Goal: Find specific page/section: Find specific page/section

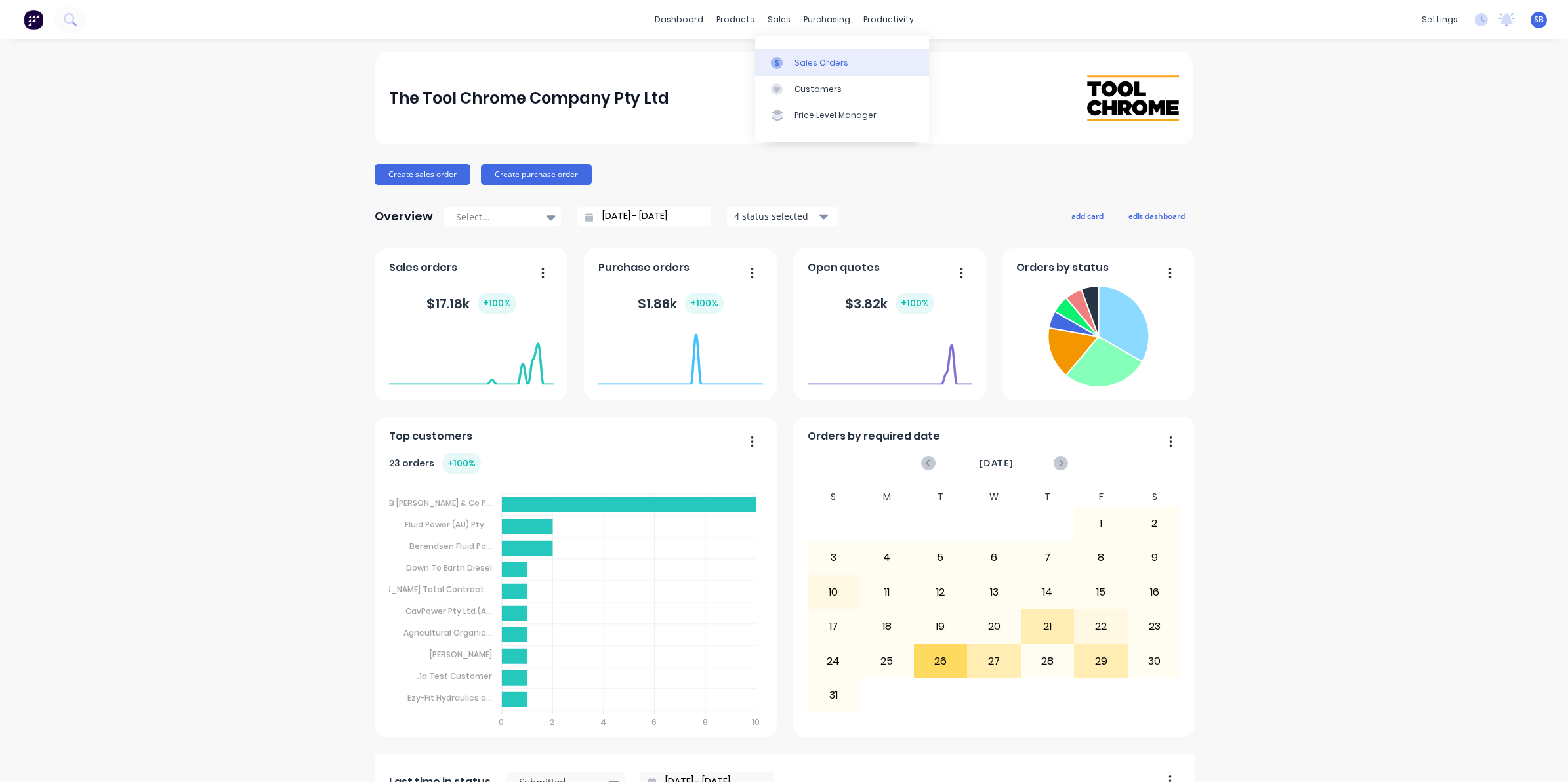
click at [820, 61] on div "Sales Orders" at bounding box center [822, 63] width 54 height 12
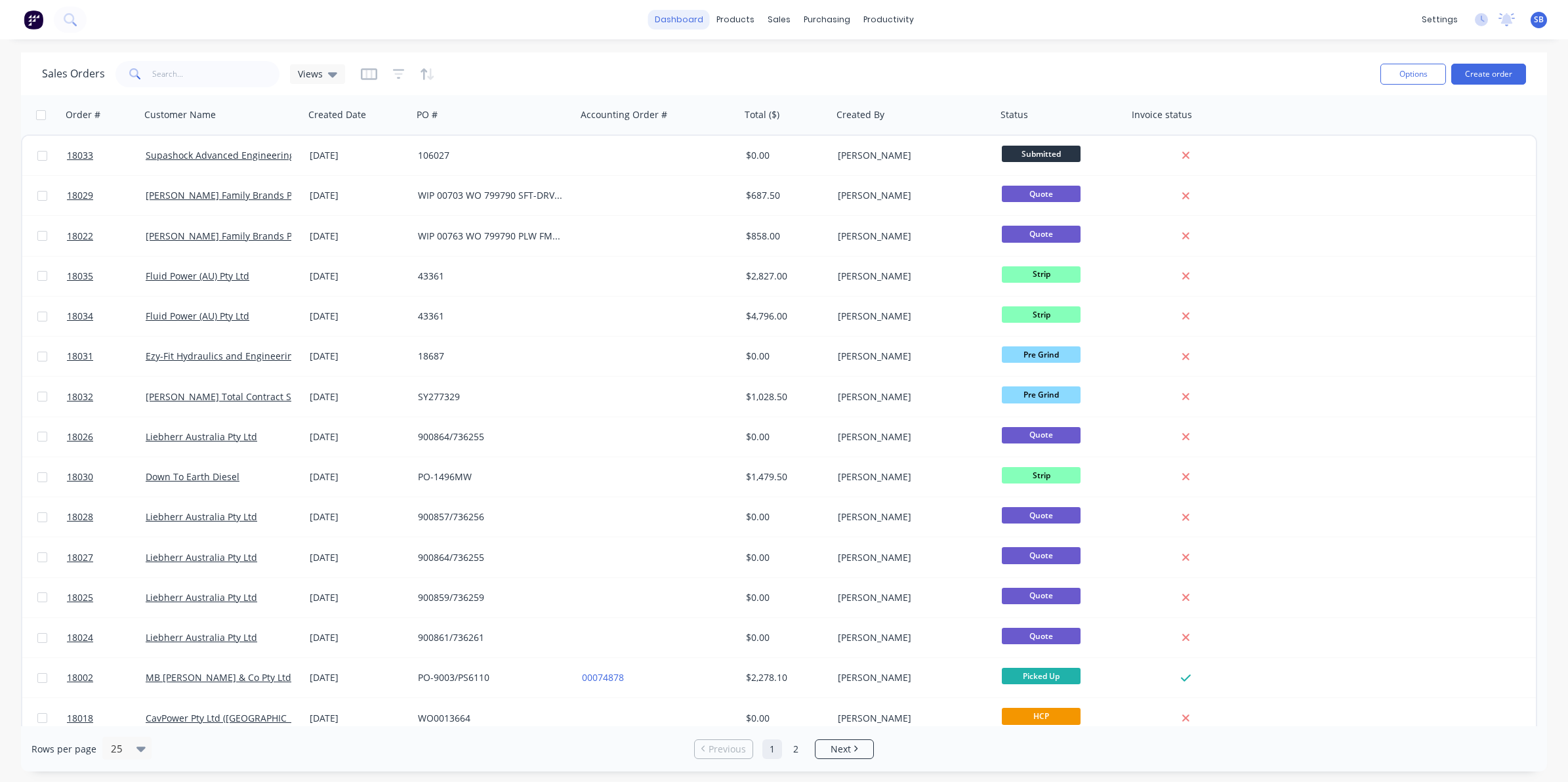
click at [689, 26] on link "dashboard" at bounding box center [679, 19] width 62 height 20
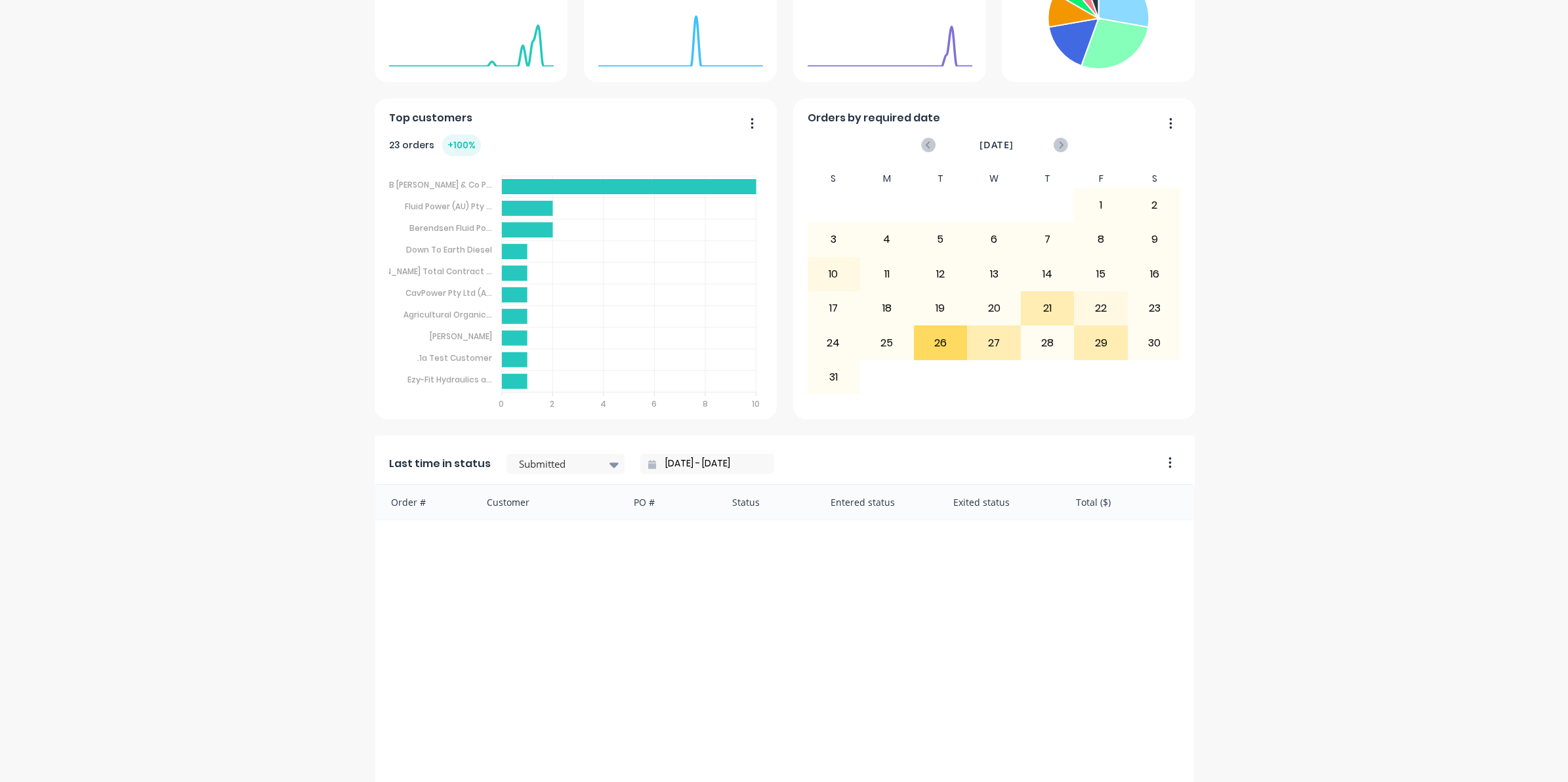
scroll to position [328, 0]
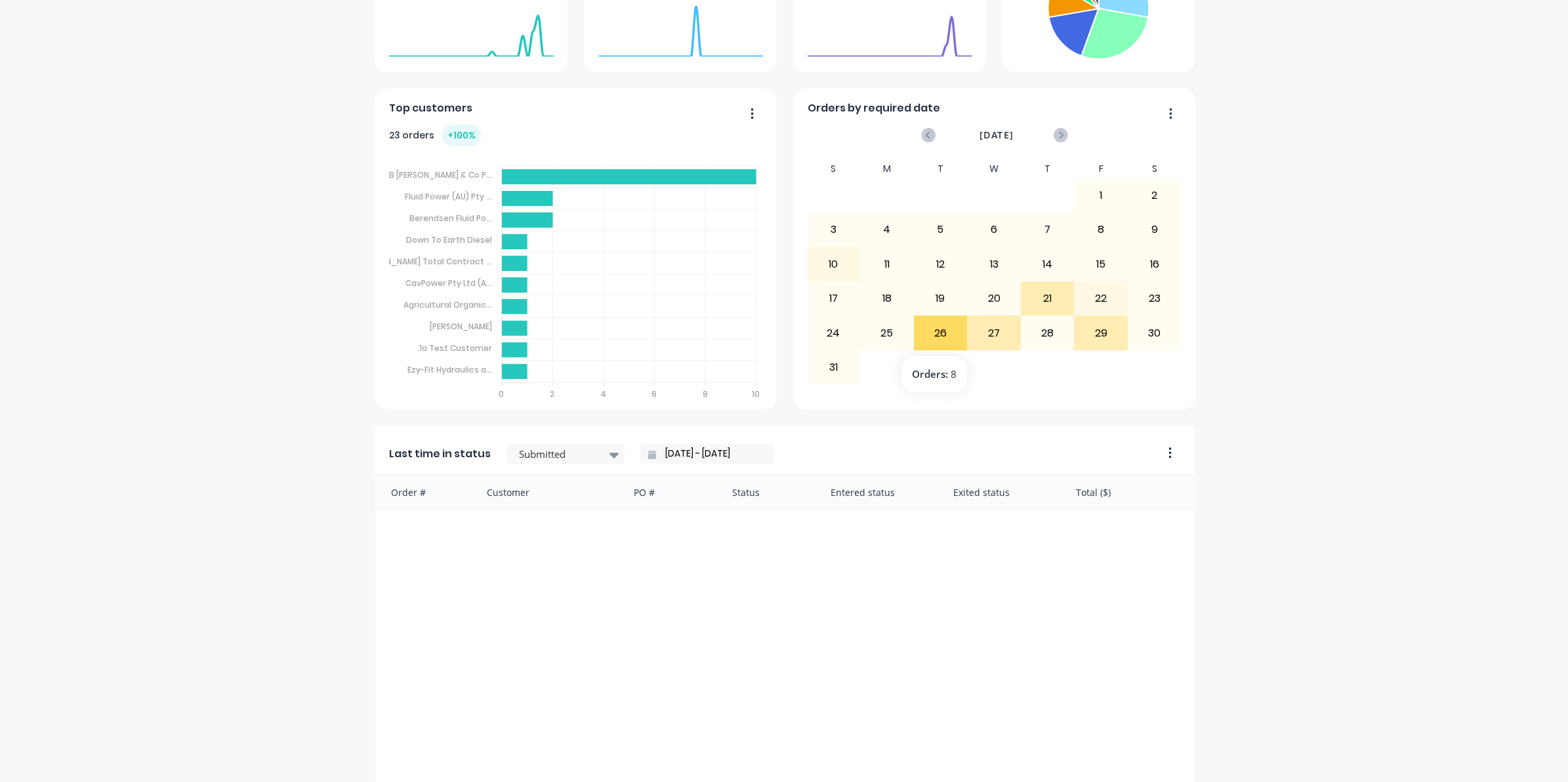
click at [935, 332] on div "26" at bounding box center [941, 332] width 52 height 33
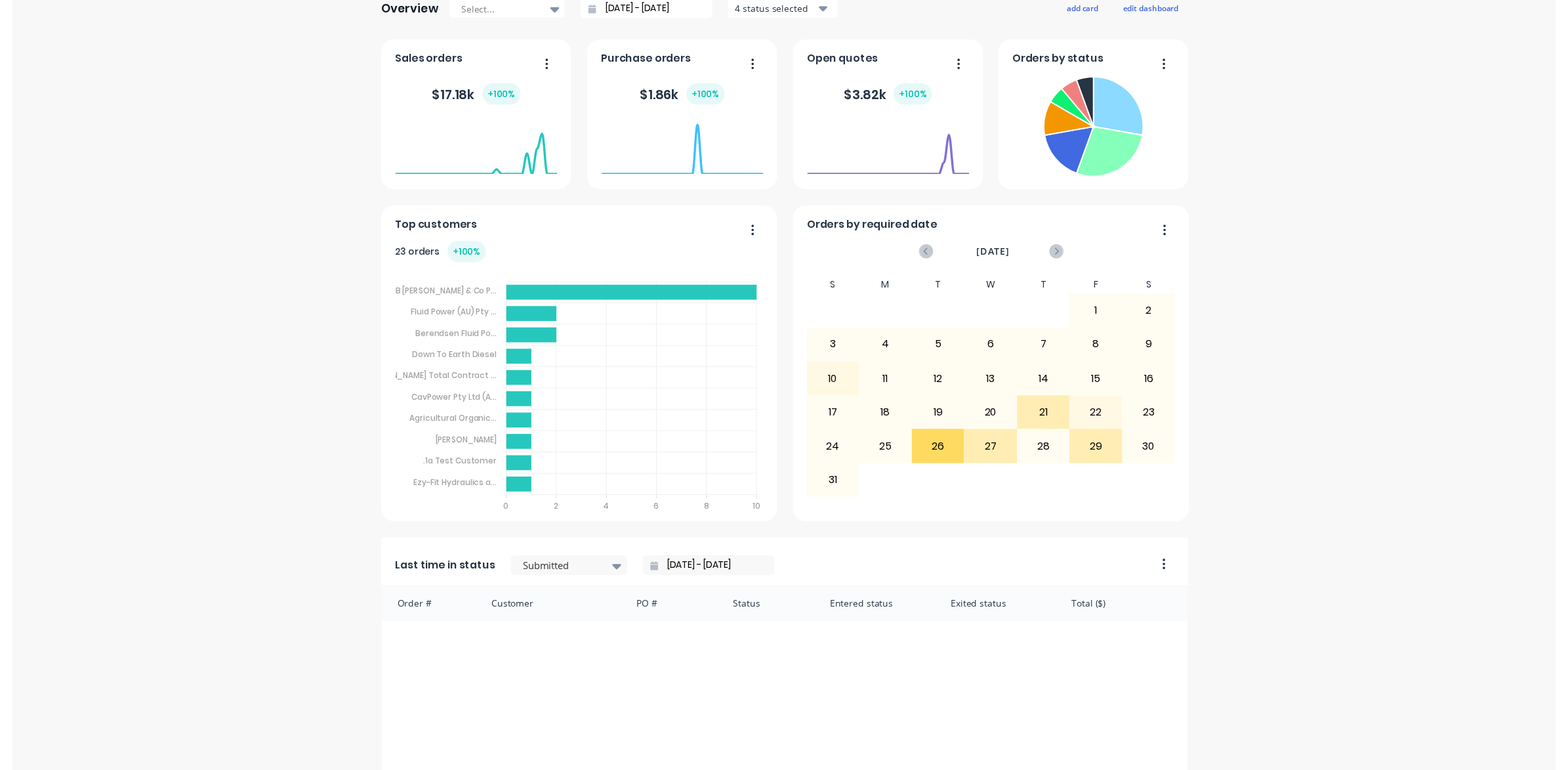
scroll to position [0, 0]
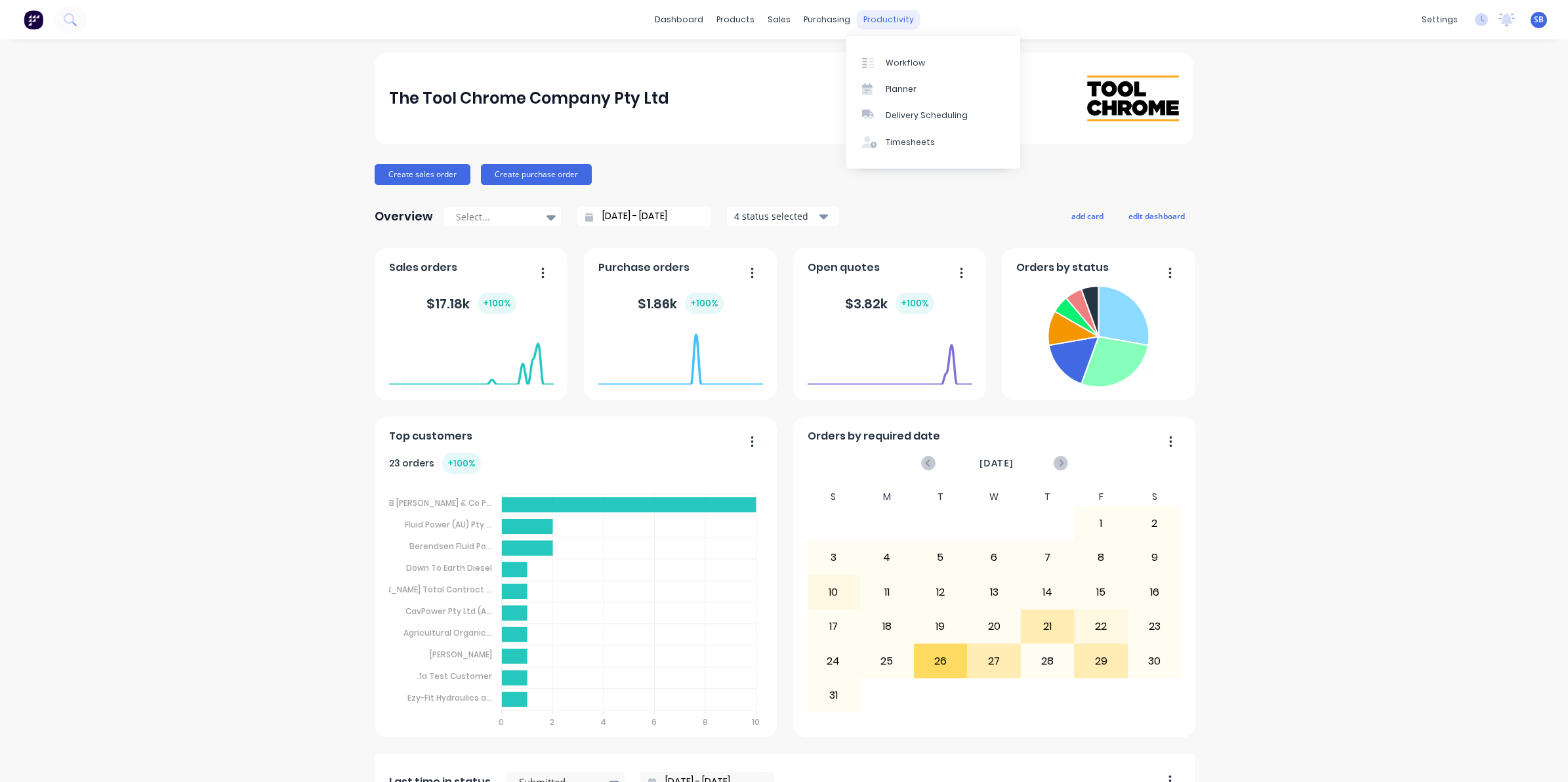
click at [875, 20] on div "productivity" at bounding box center [889, 19] width 63 height 20
click at [904, 61] on div "Workflow" at bounding box center [905, 63] width 39 height 12
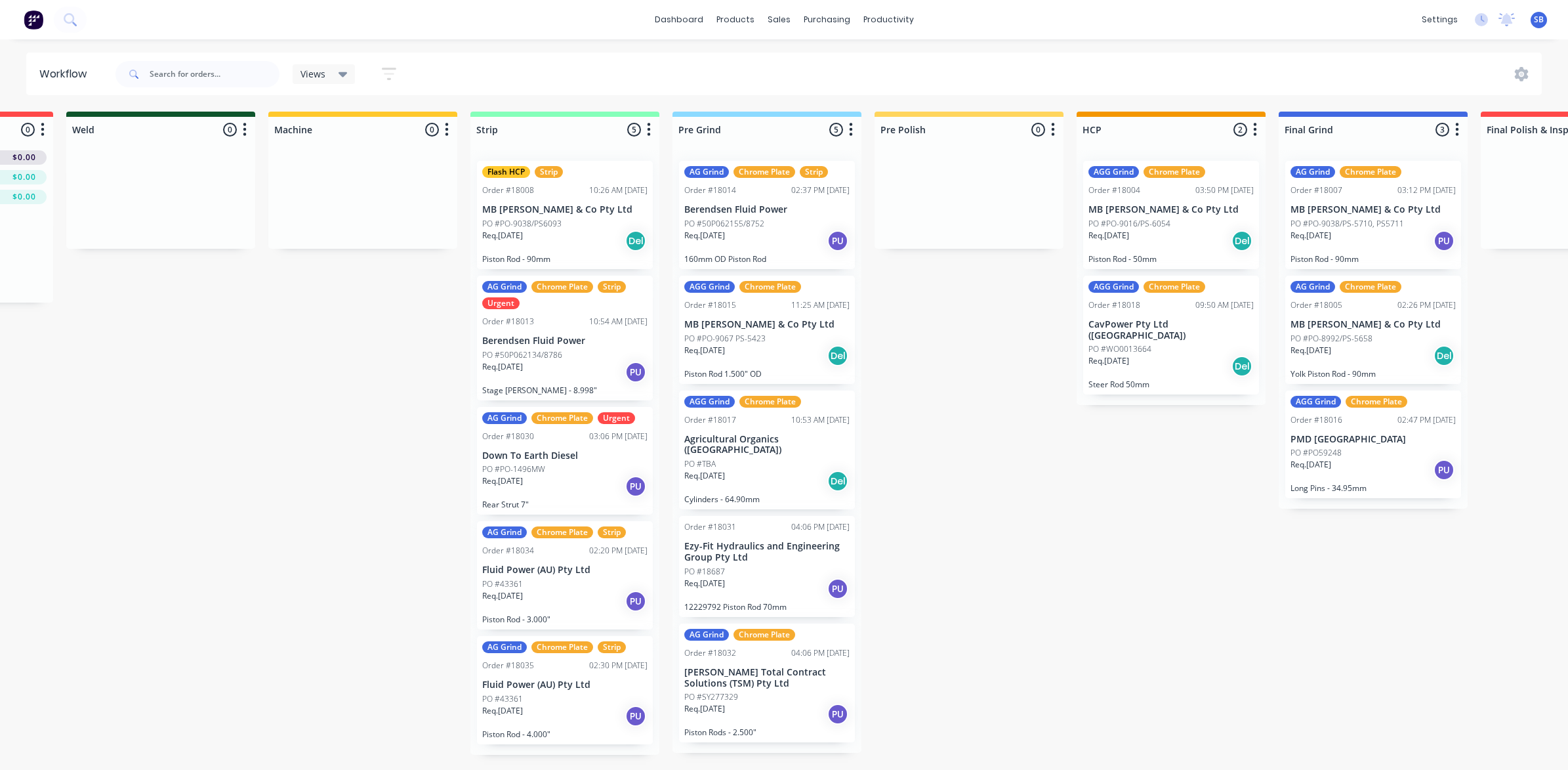
scroll to position [0, 390]
